Goal: Information Seeking & Learning: Learn about a topic

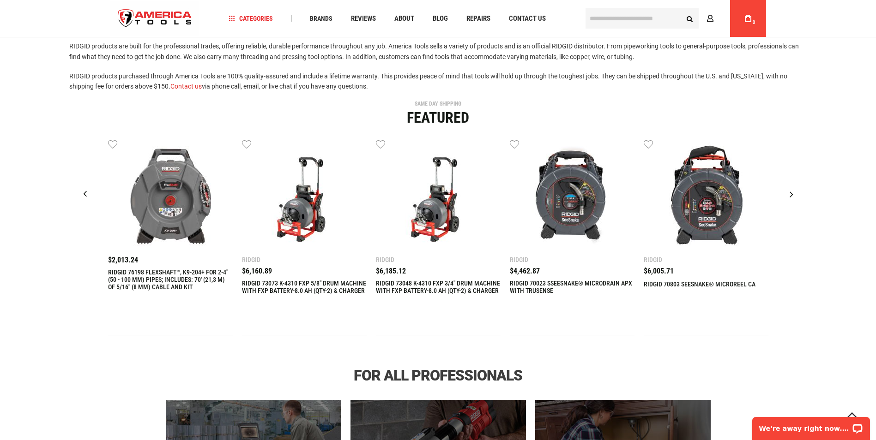
click at [790, 195] on div "Next slide" at bounding box center [791, 194] width 23 height 23
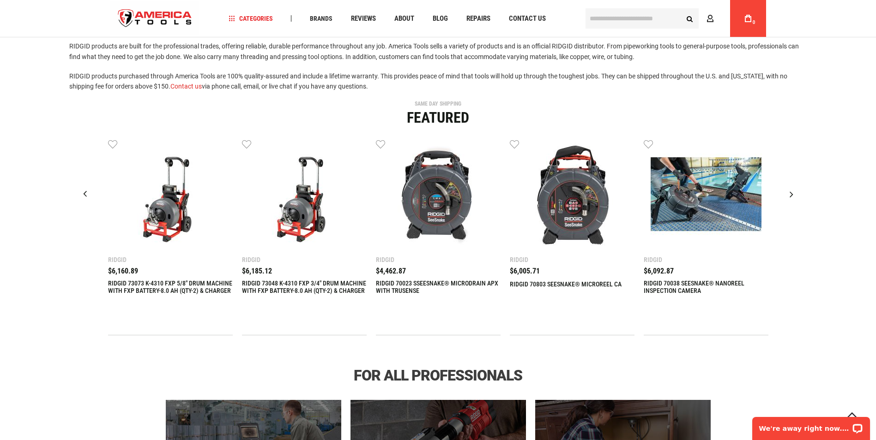
click at [792, 196] on div "Next slide" at bounding box center [791, 194] width 23 height 23
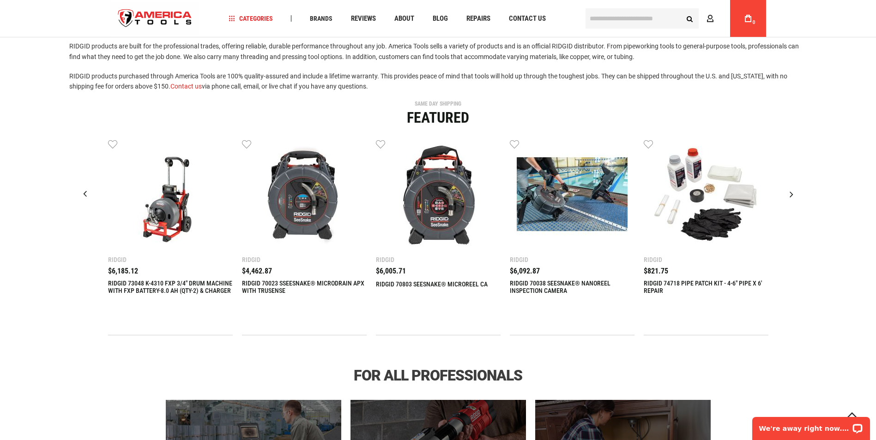
click at [792, 196] on div "Next slide" at bounding box center [791, 194] width 23 height 23
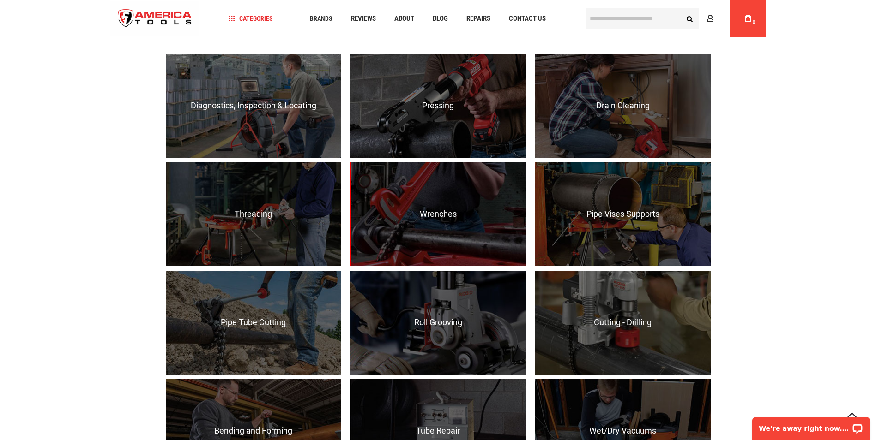
scroll to position [554, 0]
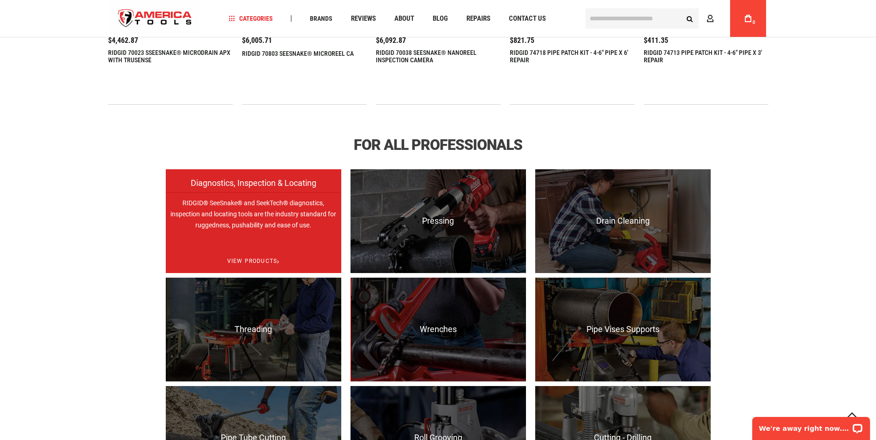
click at [279, 228] on p "RIDGID® SeeSnake® and SeekTech® diagnostics, inspection and locating tools are …" at bounding box center [253, 244] width 175 height 104
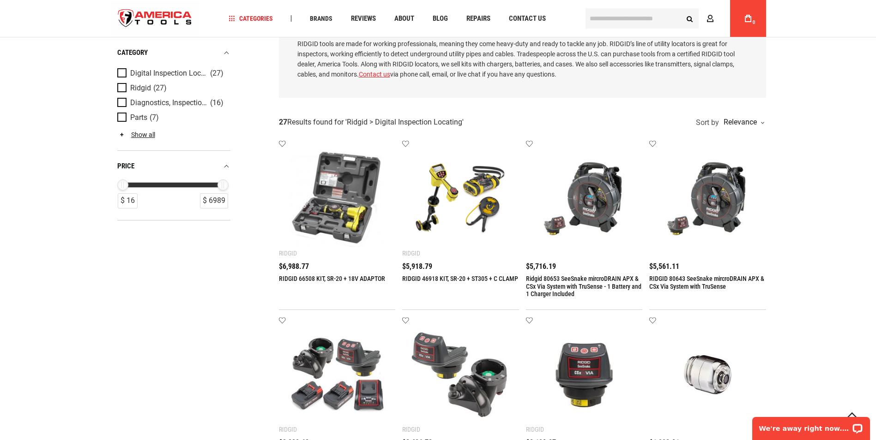
scroll to position [92, 0]
click at [739, 204] on img at bounding box center [707, 198] width 98 height 98
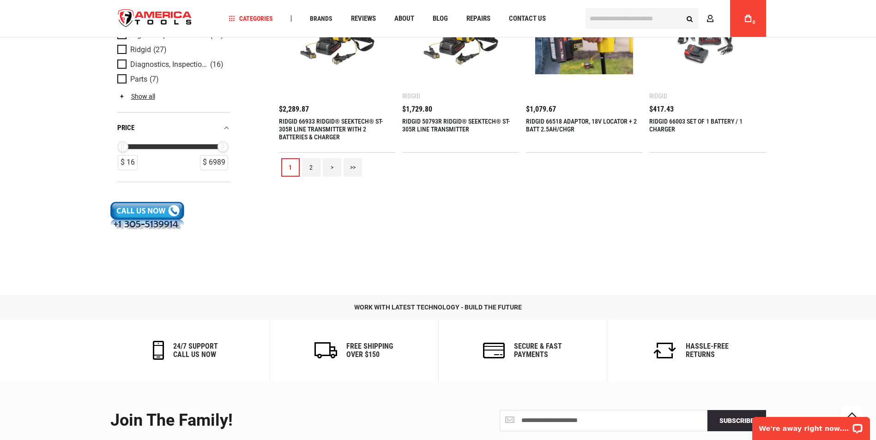
scroll to position [1154, 0]
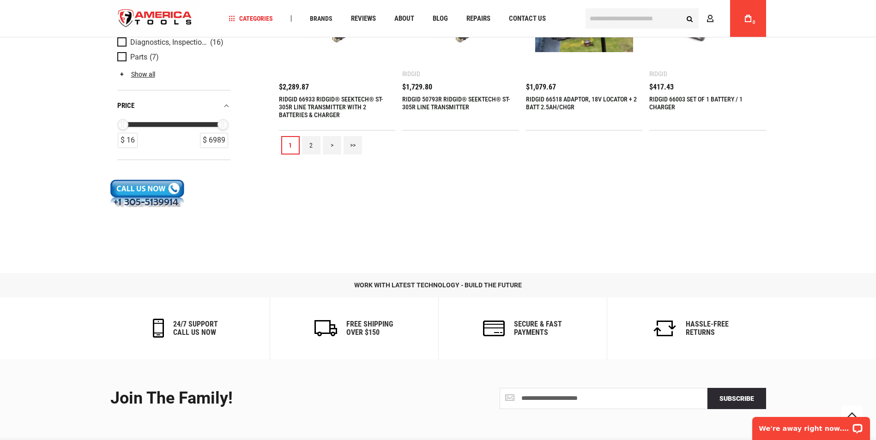
click at [309, 149] on link "2" at bounding box center [311, 145] width 18 height 18
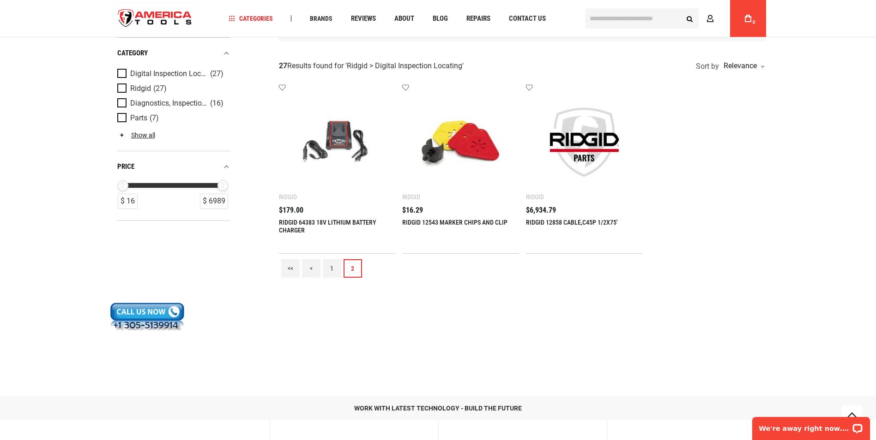
scroll to position [185, 0]
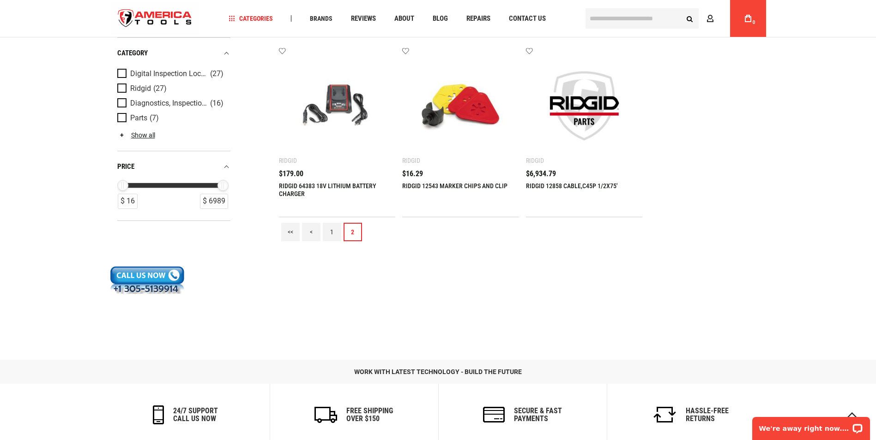
click at [330, 232] on link "1" at bounding box center [332, 232] width 18 height 18
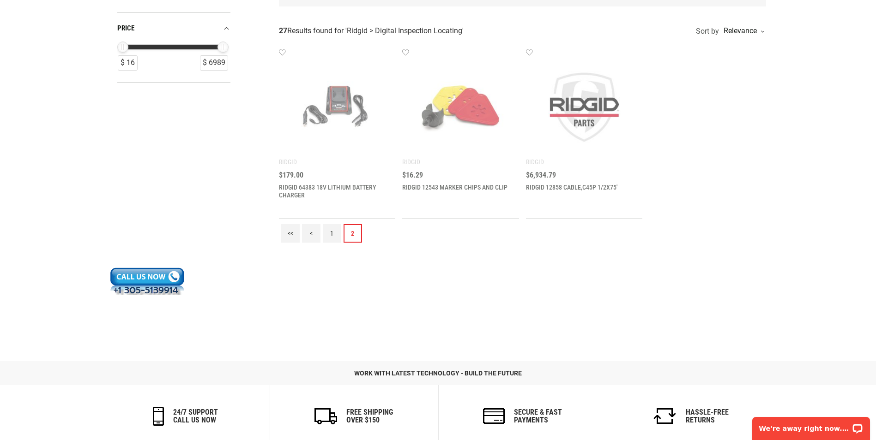
scroll to position [0, 0]
